Goal: Task Accomplishment & Management: Manage account settings

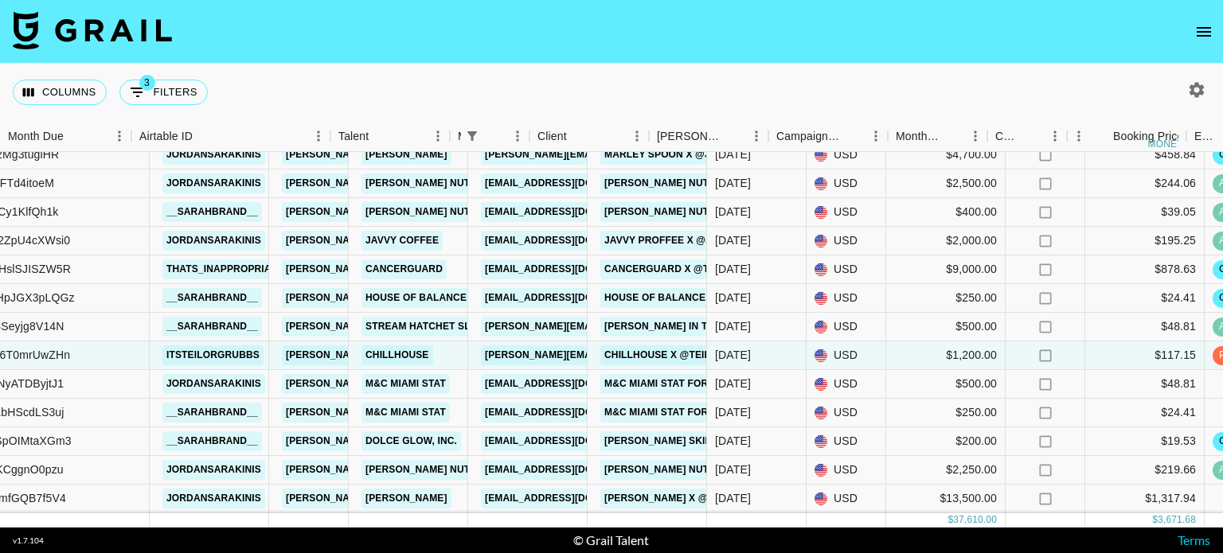
scroll to position [74, 0]
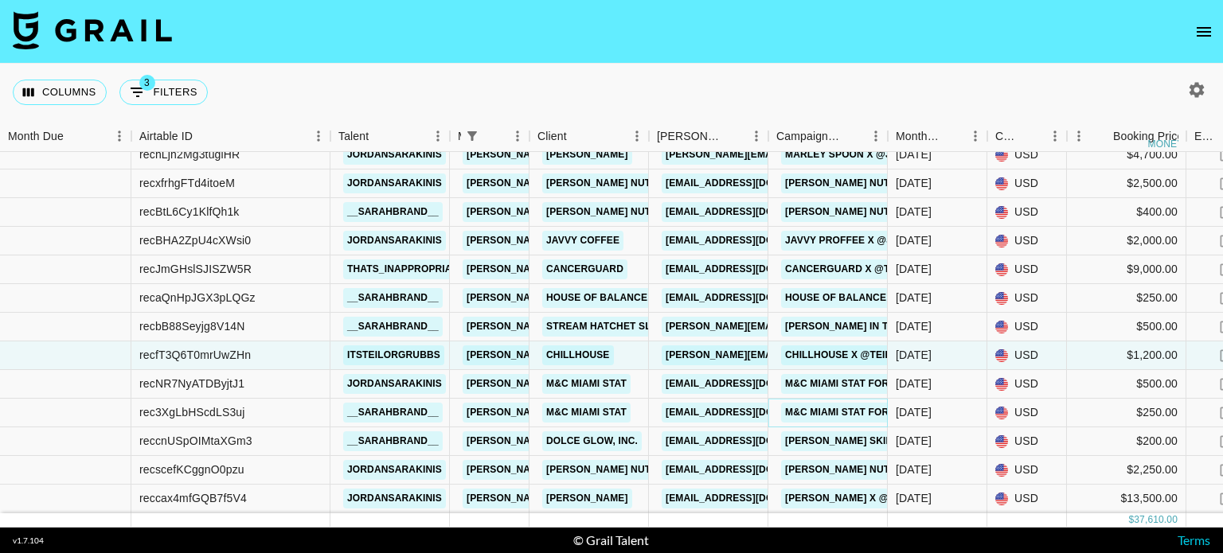
click at [803, 403] on link "M&C Miami Stat for [DOMAIN_NAME] x @_sarahbrand_" at bounding box center [929, 413] width 296 height 20
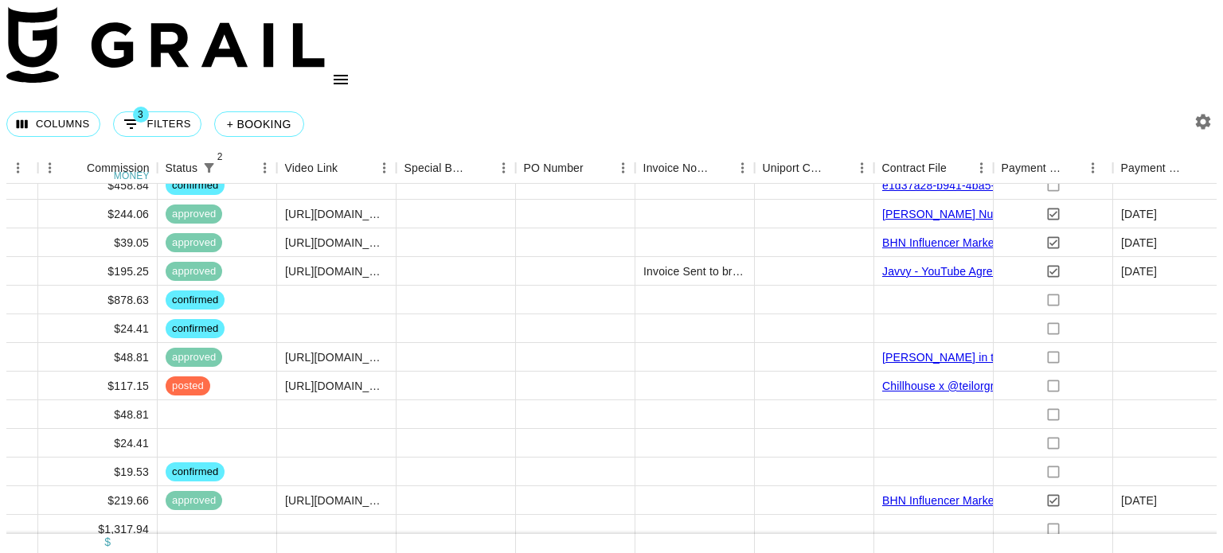
scroll to position [74, 1433]
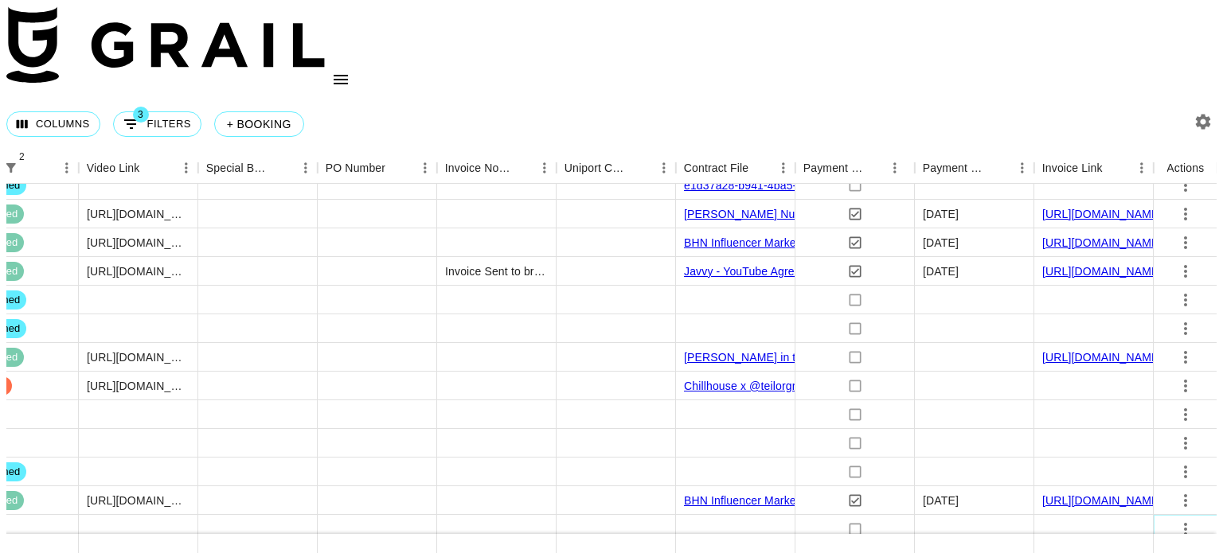
click at [1176, 520] on icon "select merge strategy" at bounding box center [1185, 529] width 19 height 19
click at [1168, 369] on li "Decline" at bounding box center [1172, 367] width 104 height 29
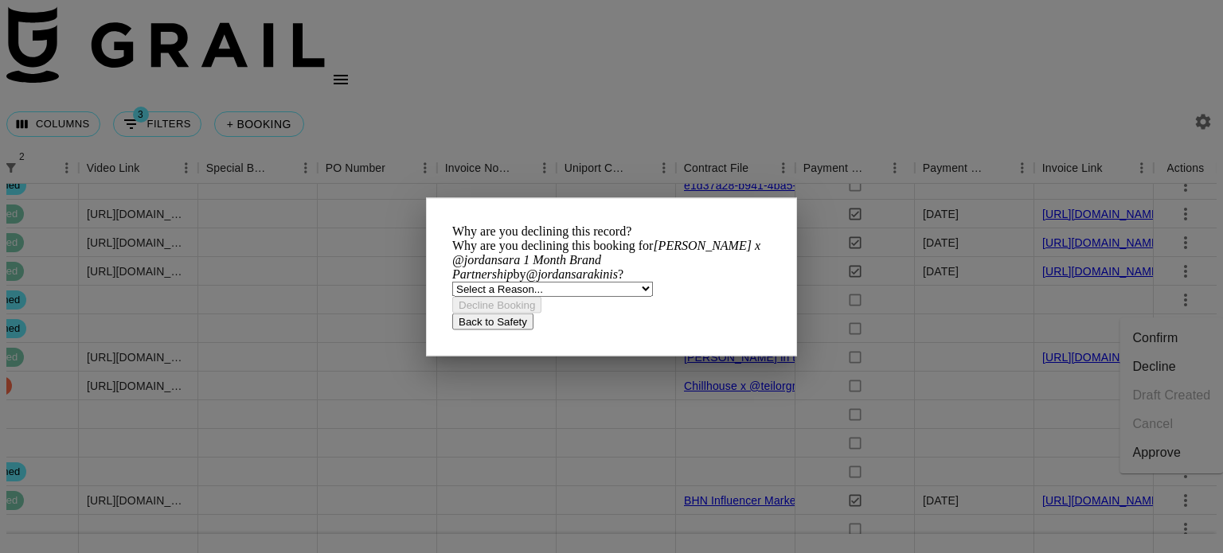
click at [586, 324] on div "Why are you declining this record? Why are you declining this booking for Inno …" at bounding box center [611, 276] width 371 height 158
click at [570, 296] on select "Select a Reason... Relogging this deal due to a data issue The booker cancelled…" at bounding box center [552, 288] width 201 height 15
select select "booker_cancel"
click at [478, 291] on select "Select a Reason... Relogging this deal due to a data issue The booker cancelled…" at bounding box center [552, 288] width 201 height 15
click at [542, 313] on button "Decline Booking" at bounding box center [496, 304] width 89 height 17
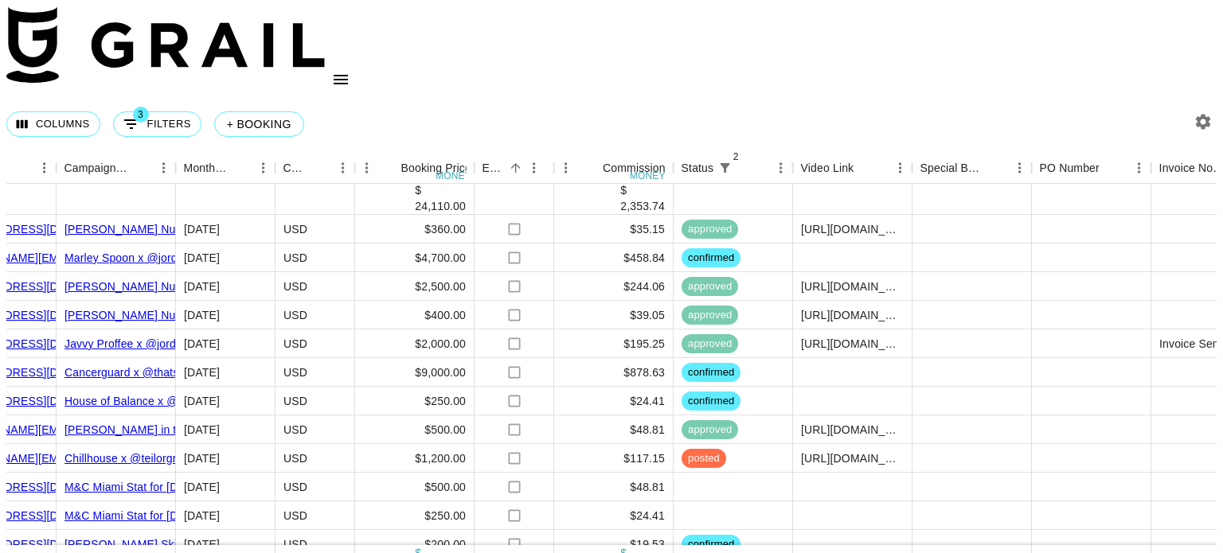
scroll to position [45, 718]
